Goal: Entertainment & Leisure: Consume media (video, audio)

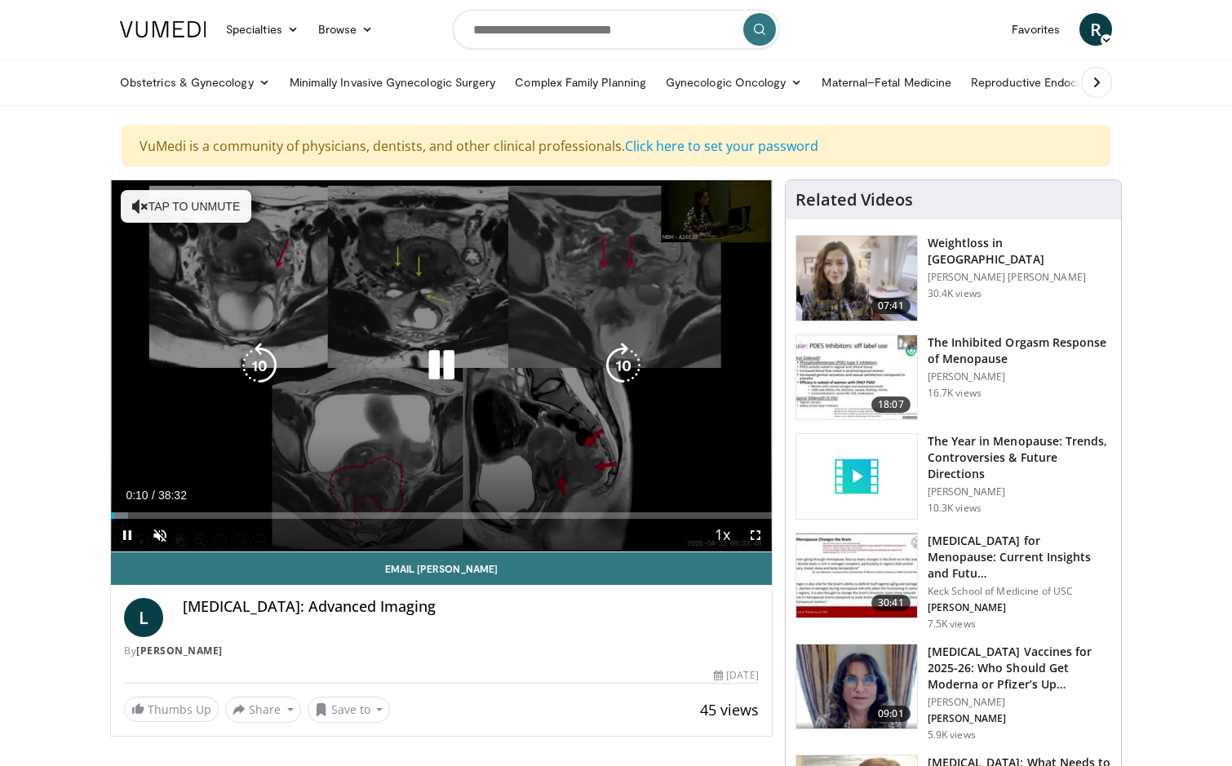
click at [139, 210] on icon "Video Player" at bounding box center [140, 206] width 16 height 16
click at [560, 459] on div "10 seconds Tap to unmute" at bounding box center [441, 365] width 661 height 371
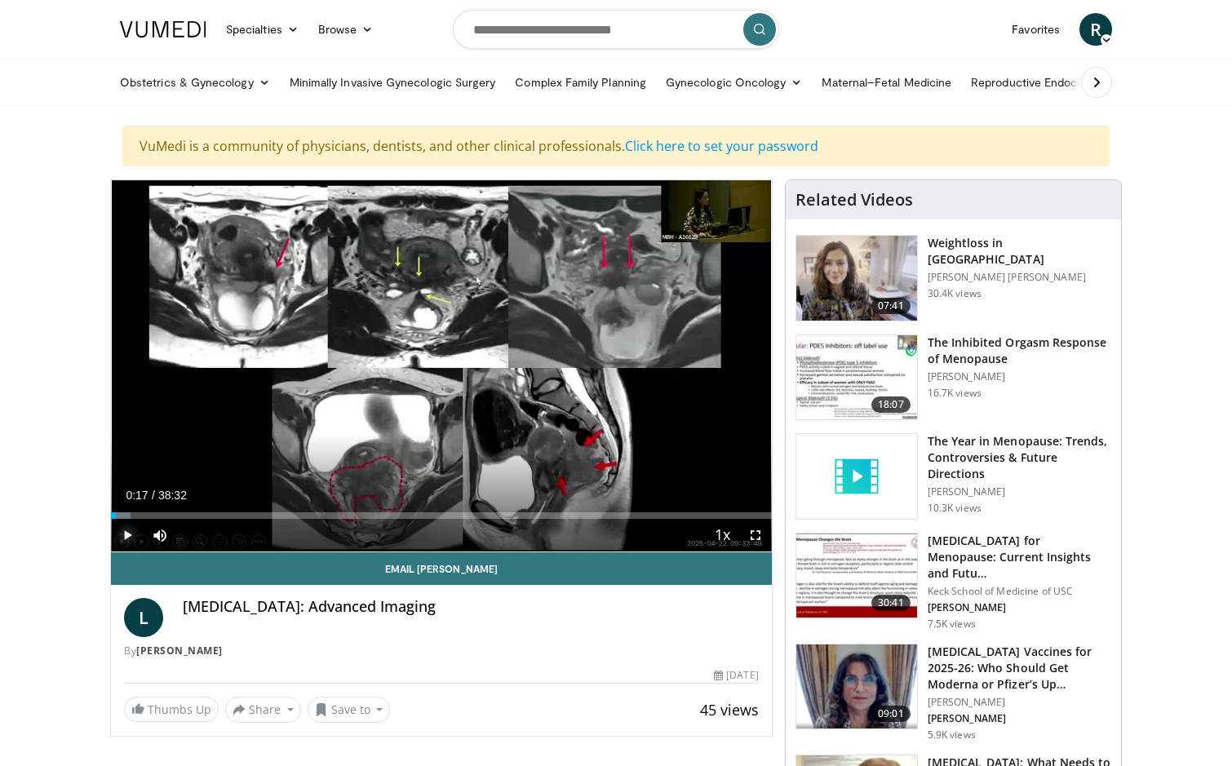
click at [133, 537] on span "Video Player" at bounding box center [127, 535] width 33 height 33
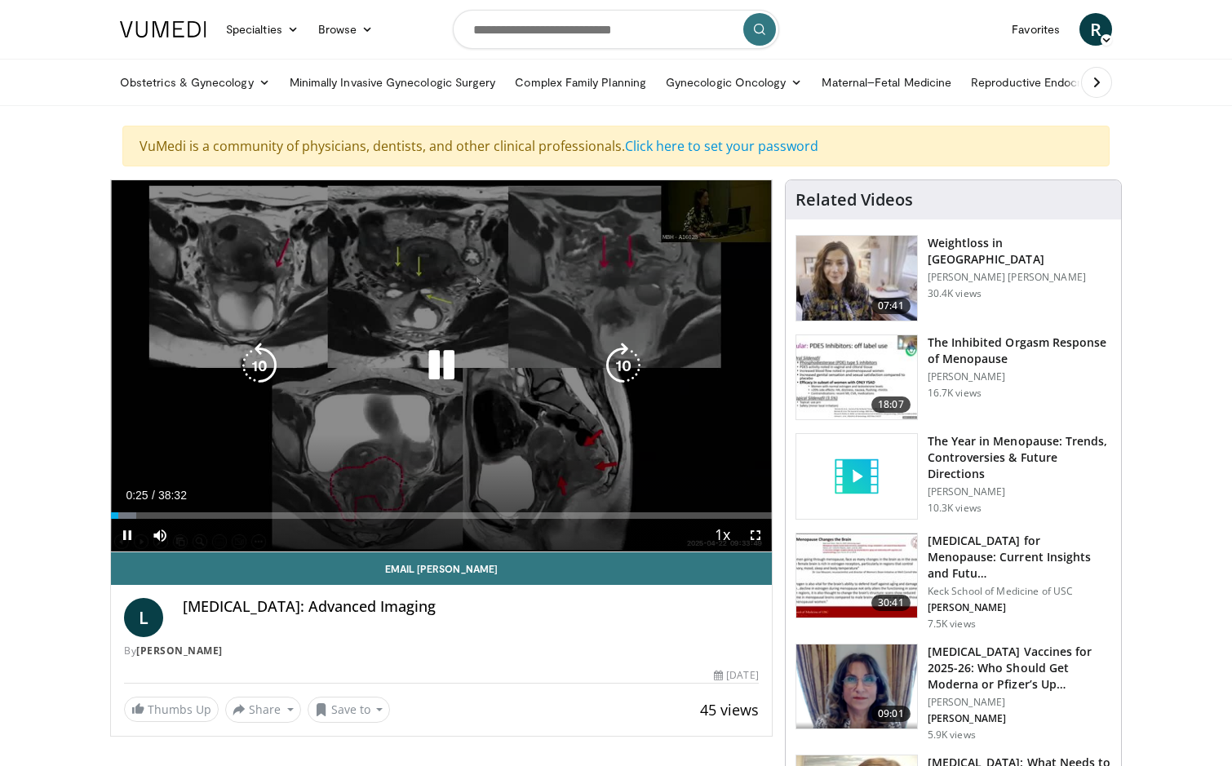
click at [627, 356] on icon "Video Player" at bounding box center [623, 366] width 46 height 46
